Goal: Task Accomplishment & Management: Manage account settings

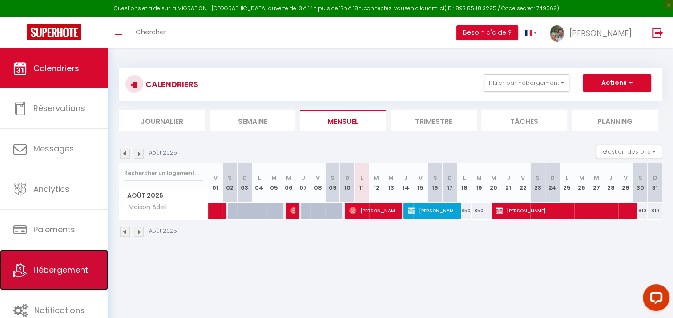
click at [52, 276] on link "Hébergement" at bounding box center [54, 270] width 108 height 40
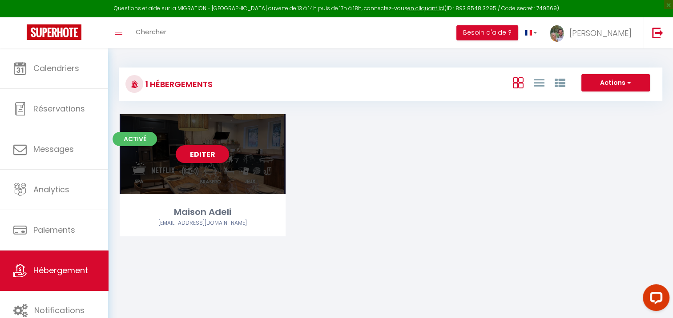
click at [204, 160] on link "Editer" at bounding box center [202, 154] width 53 height 18
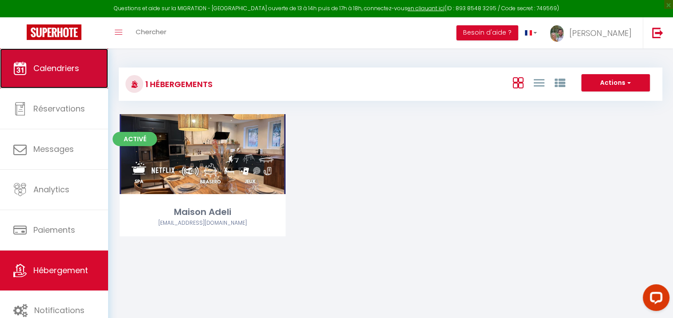
click at [59, 76] on link "Calendriers" at bounding box center [54, 68] width 108 height 40
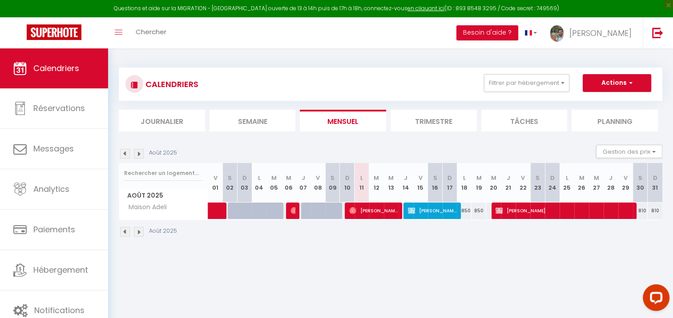
click at [123, 159] on div "Août 2025 Gestion des prix Nb Nuits minimum Règles Disponibilité" at bounding box center [390, 154] width 543 height 18
click at [123, 157] on img at bounding box center [125, 154] width 10 height 10
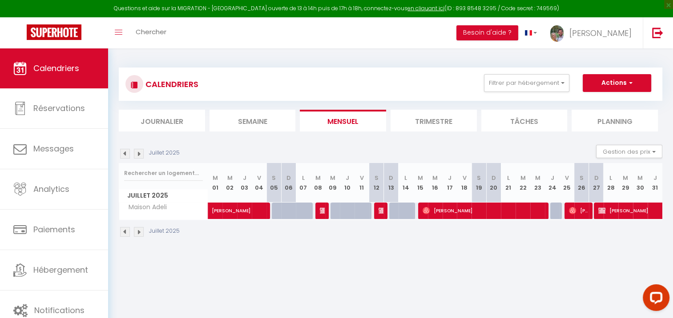
click at [123, 157] on img at bounding box center [125, 154] width 10 height 10
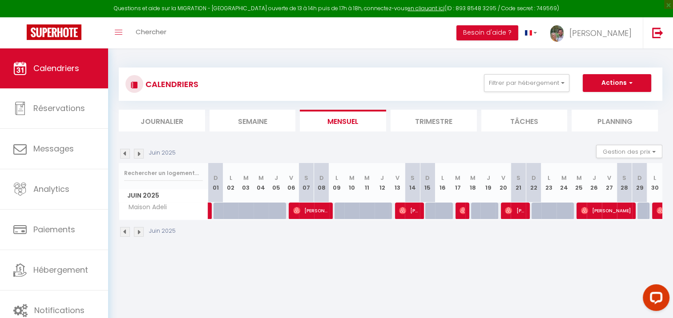
click at [123, 157] on img at bounding box center [125, 154] width 10 height 10
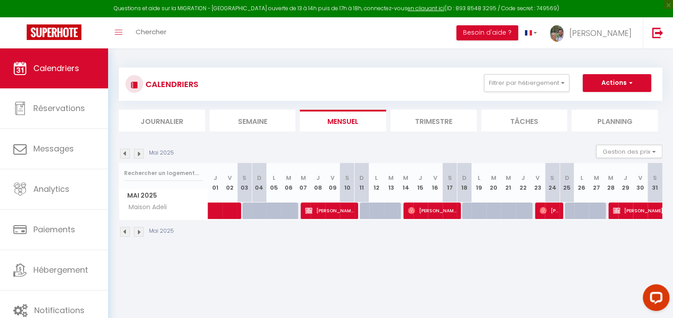
click at [123, 157] on img at bounding box center [125, 154] width 10 height 10
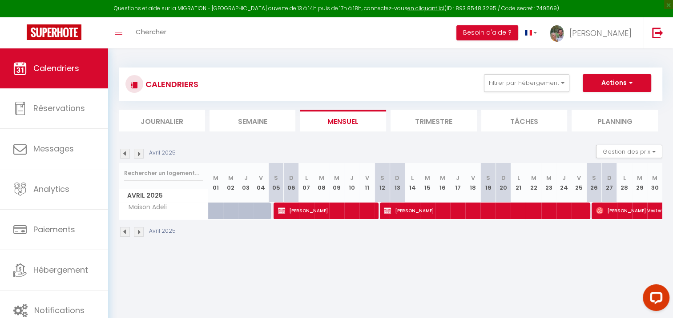
click at [435, 128] on li "Trimestre" at bounding box center [433, 121] width 86 height 22
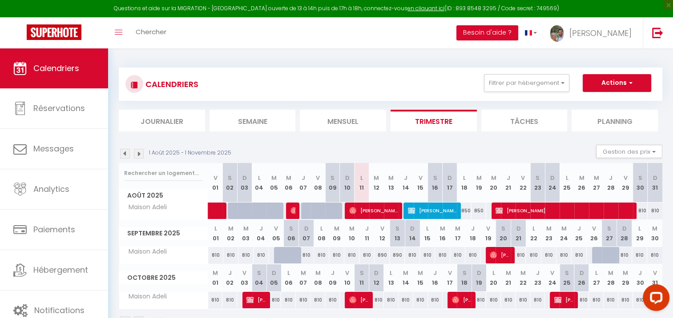
scroll to position [48, 0]
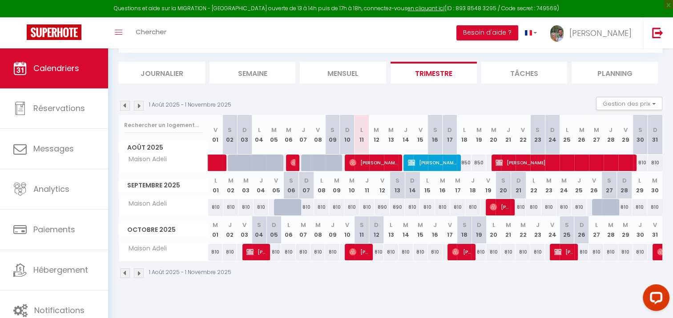
click at [127, 108] on img at bounding box center [125, 106] width 10 height 10
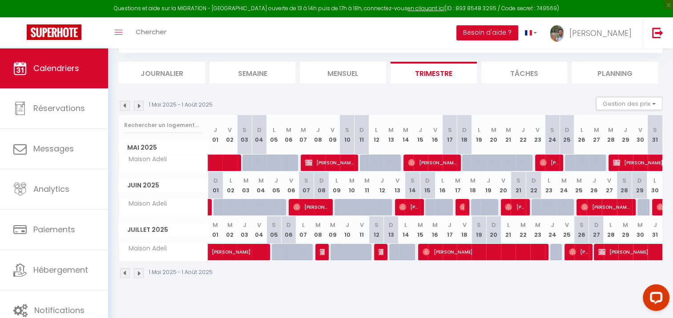
click at [127, 108] on img at bounding box center [125, 106] width 10 height 10
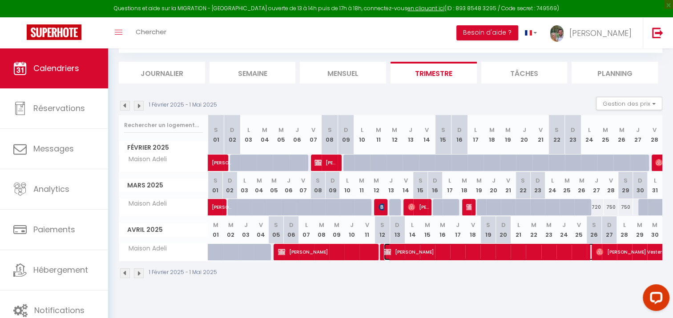
click at [395, 245] on span "[PERSON_NAME]" at bounding box center [490, 252] width 213 height 17
select select "OK"
select select "1"
select select "0"
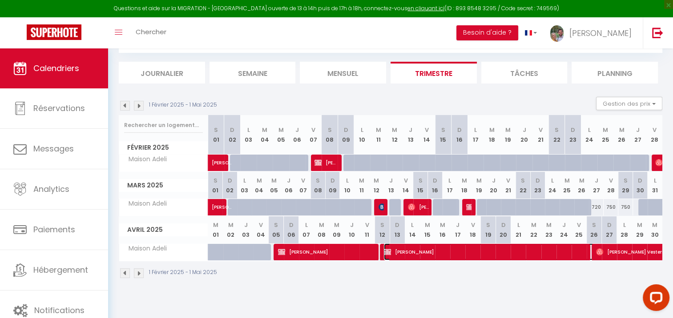
select select "1"
select select
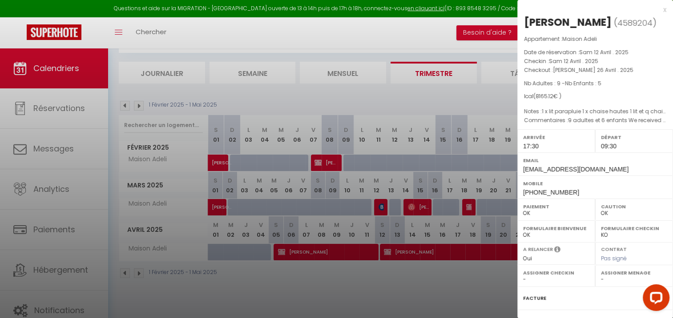
click at [490, 278] on div at bounding box center [336, 159] width 673 height 318
